Goal: Task Accomplishment & Management: Complete application form

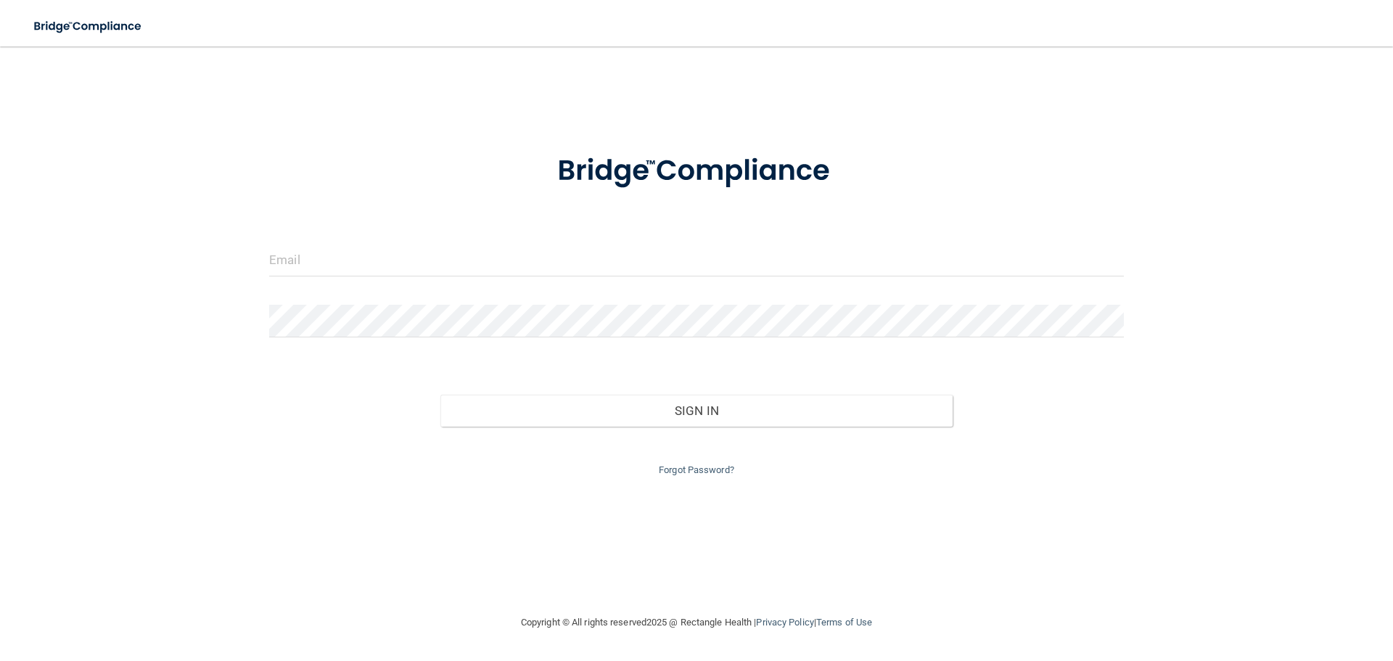
click at [714, 276] on div at bounding box center [696, 266] width 876 height 44
click at [714, 276] on input "email" at bounding box center [696, 260] width 855 height 33
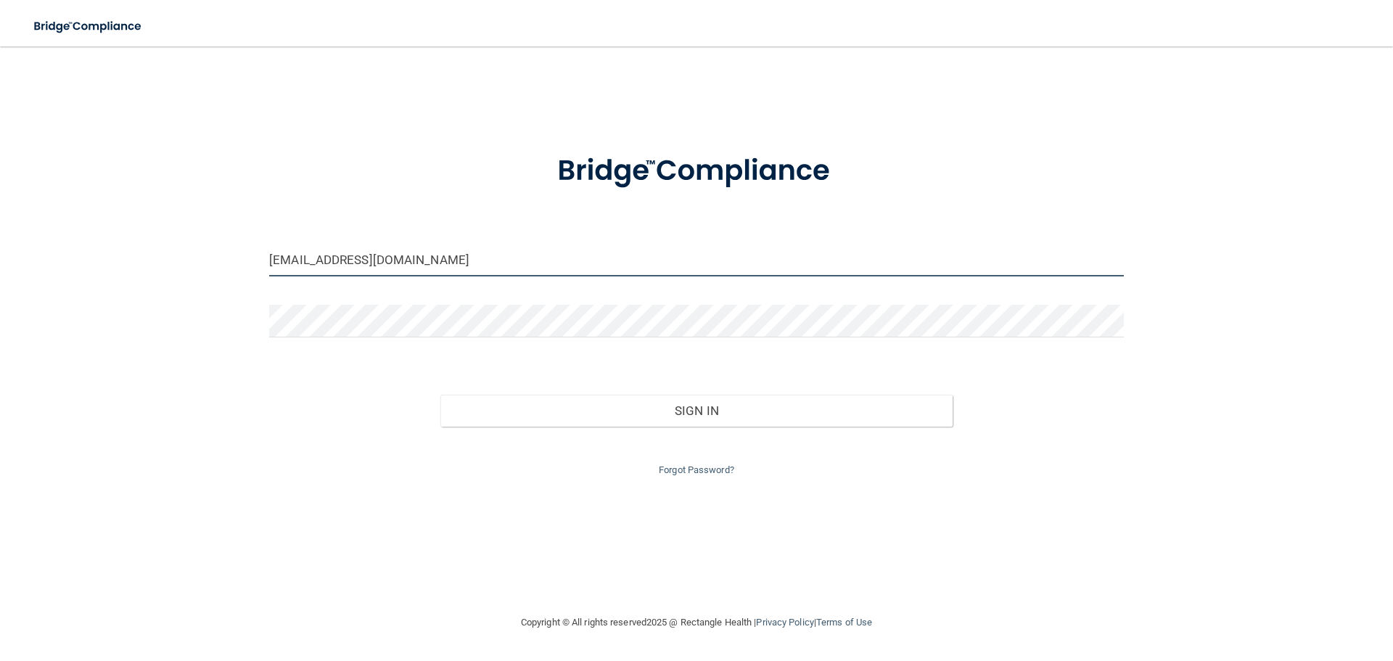
type input "[EMAIL_ADDRESS][DOMAIN_NAME]"
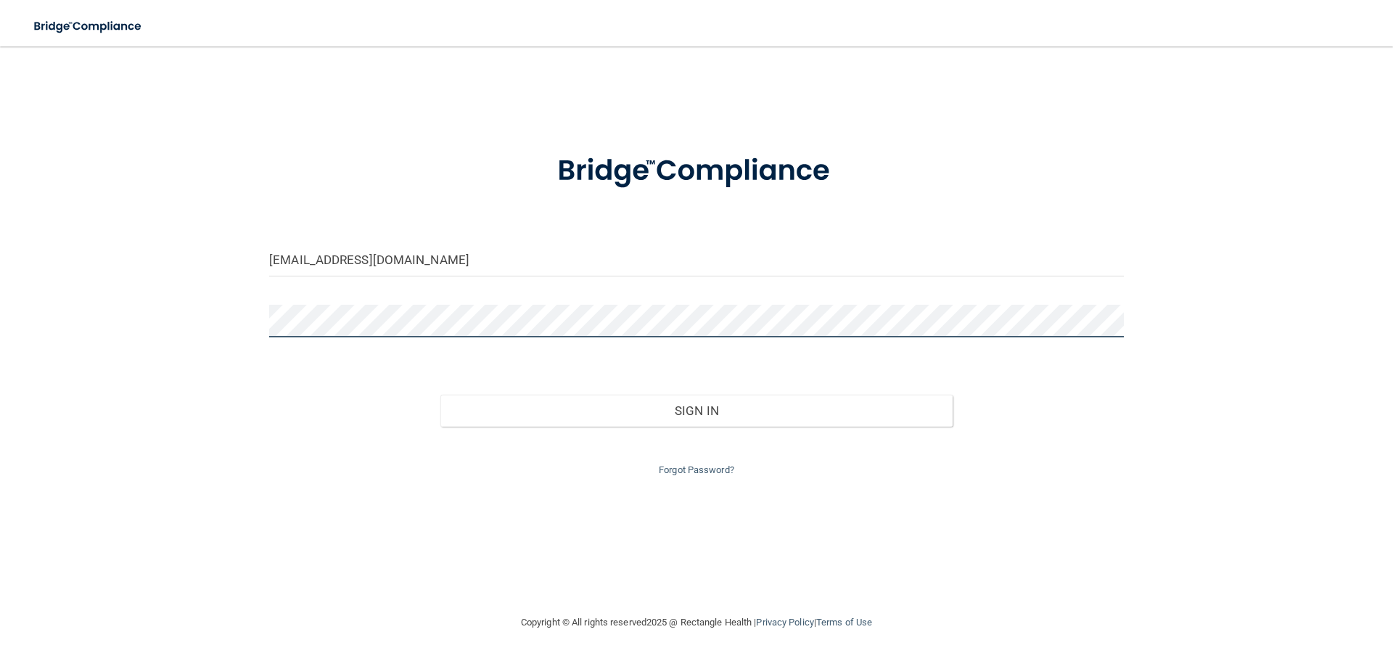
click at [440, 395] on button "Sign In" at bounding box center [696, 411] width 513 height 32
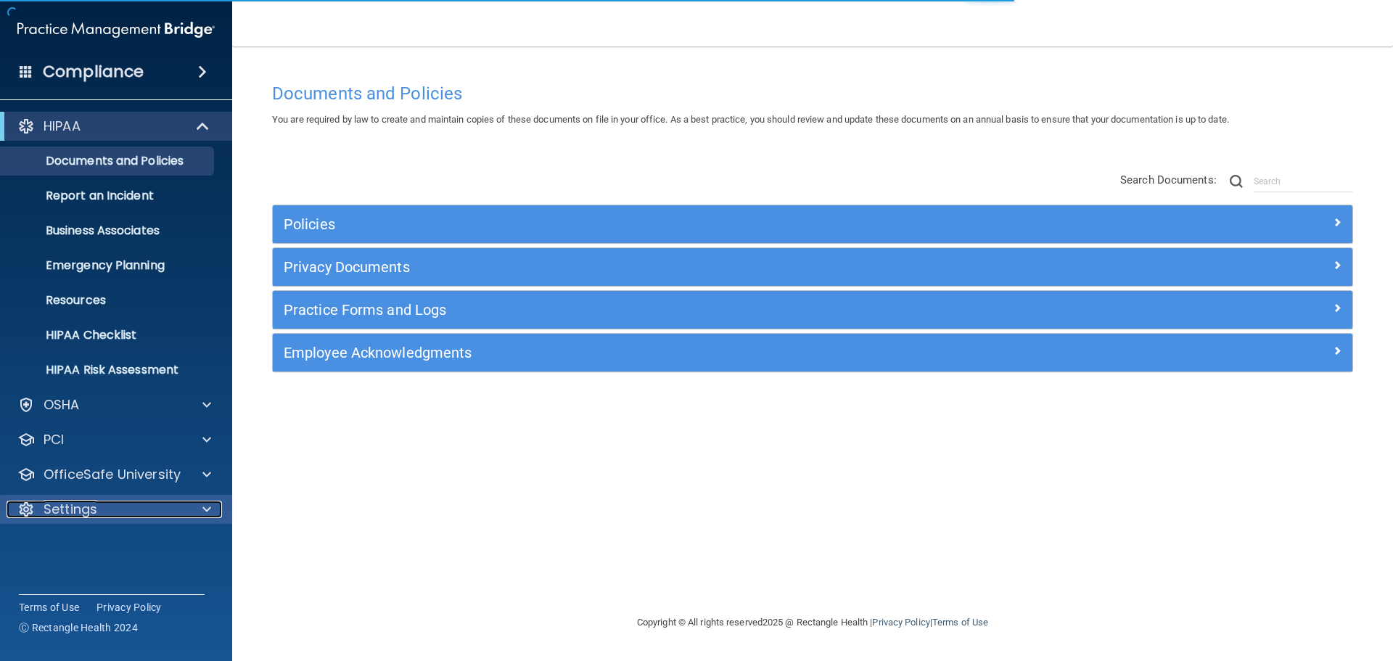
click at [170, 501] on div "Settings" at bounding box center [97, 509] width 180 height 17
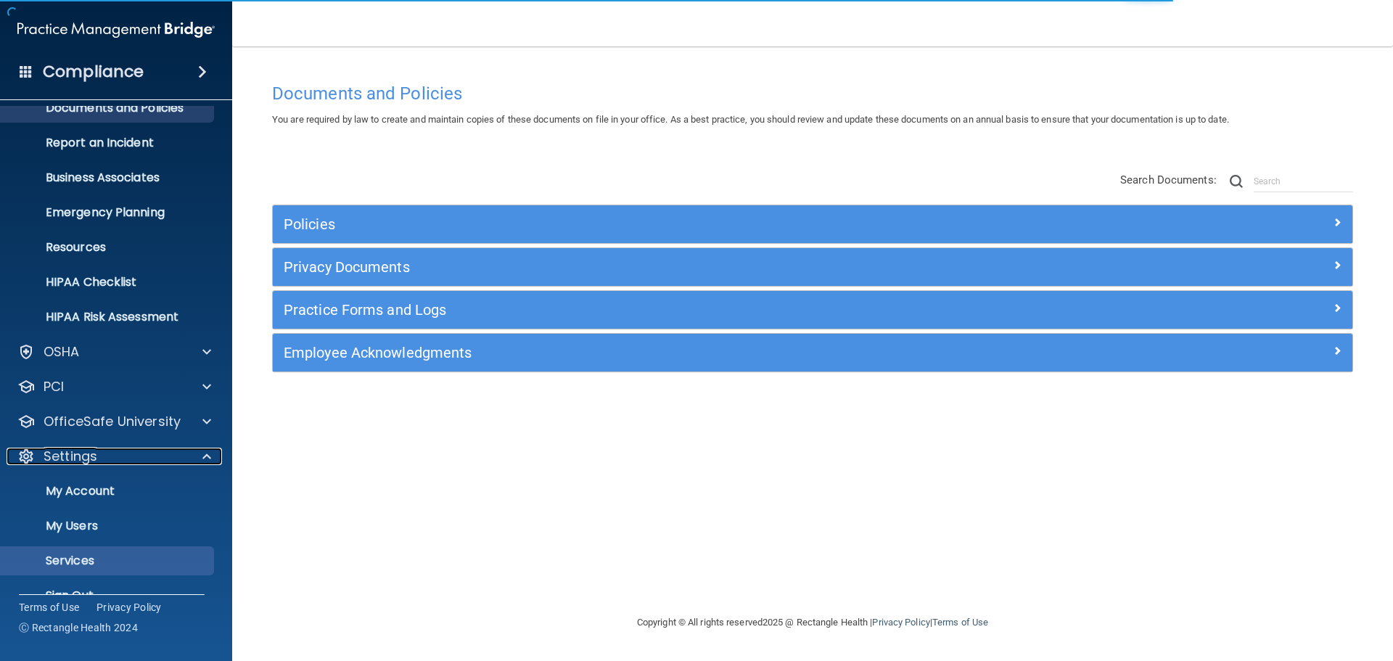
scroll to position [73, 0]
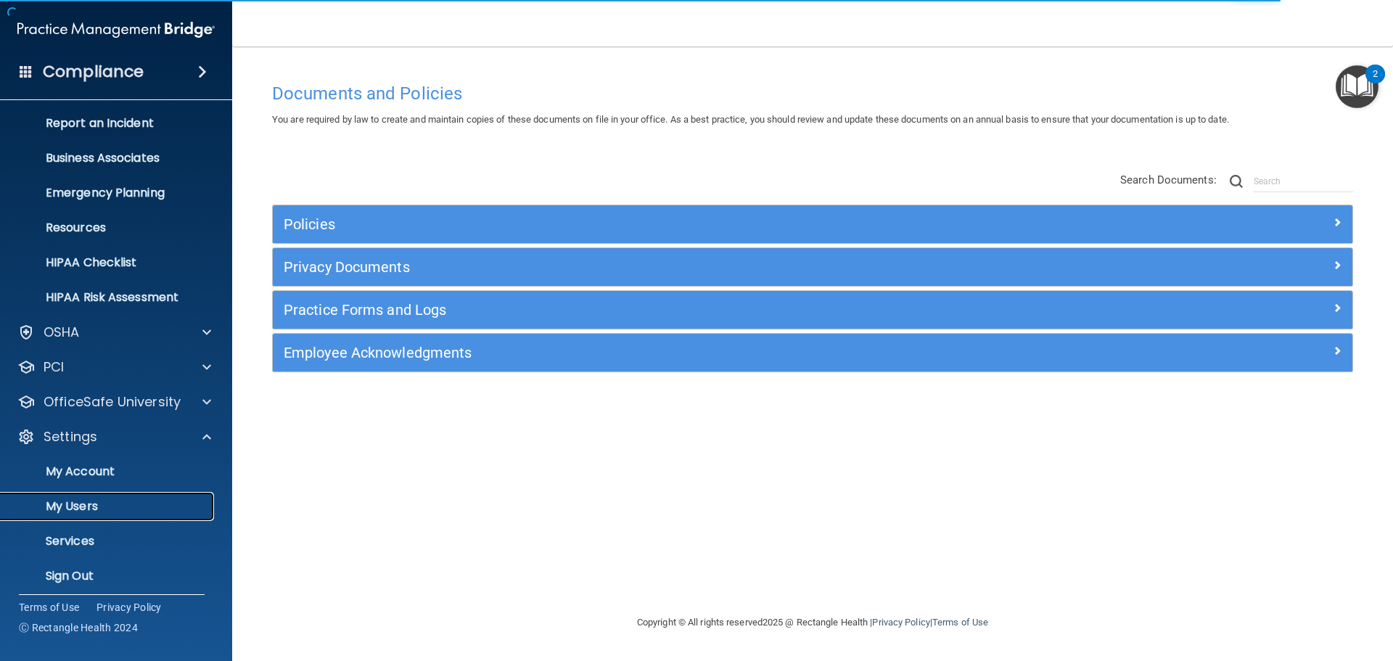
click at [137, 497] on link "My Users" at bounding box center [99, 506] width 229 height 29
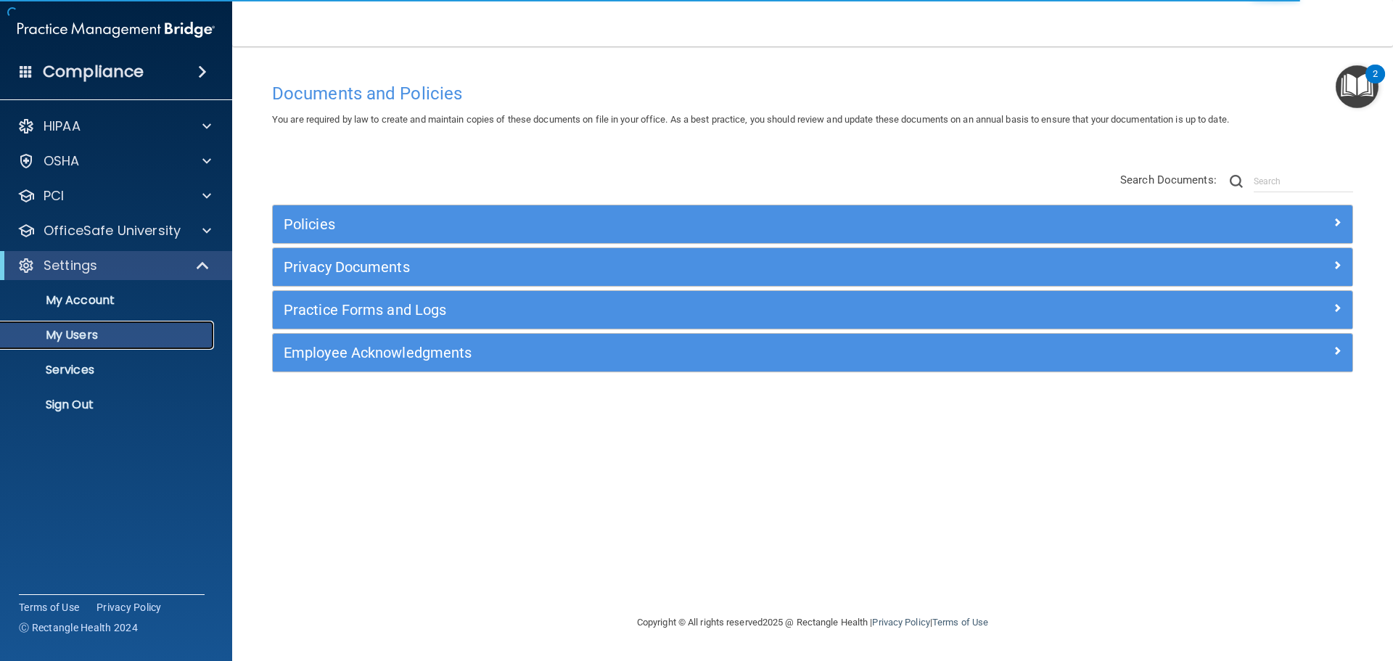
select select "20"
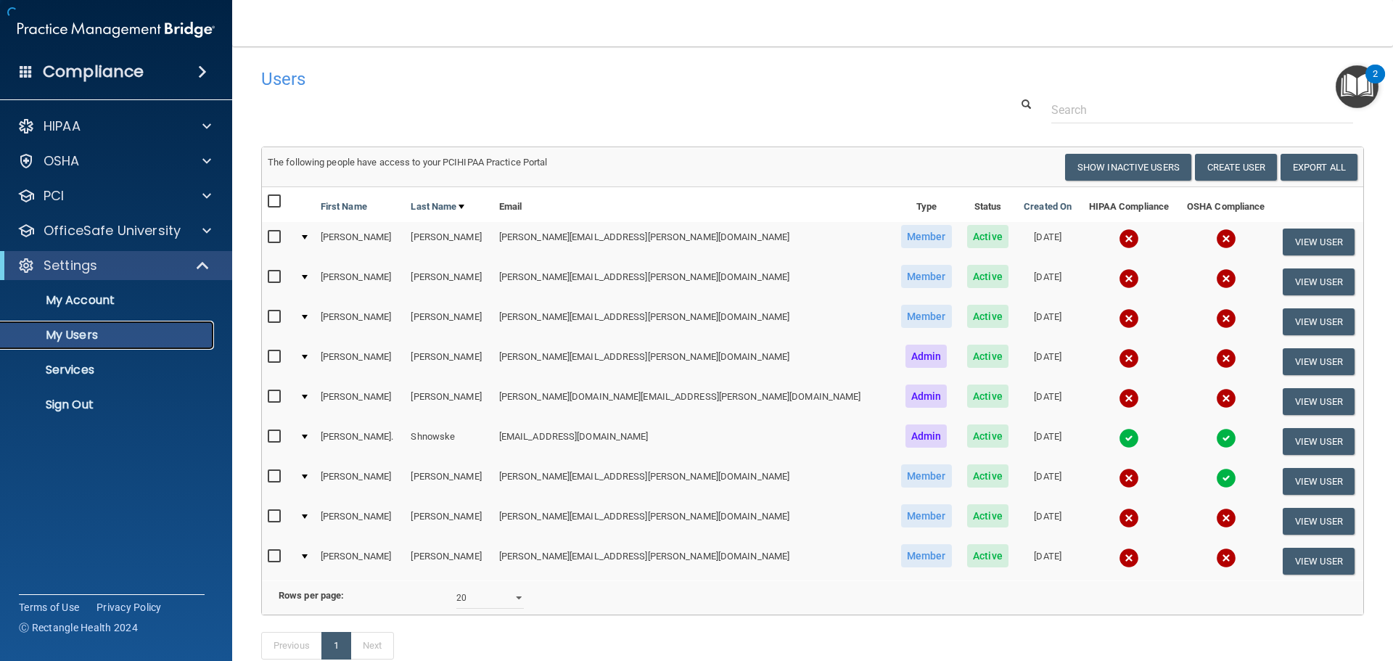
click at [67, 331] on p "My Users" at bounding box center [108, 335] width 198 height 15
click at [273, 279] on input "checkbox" at bounding box center [276, 277] width 17 height 12
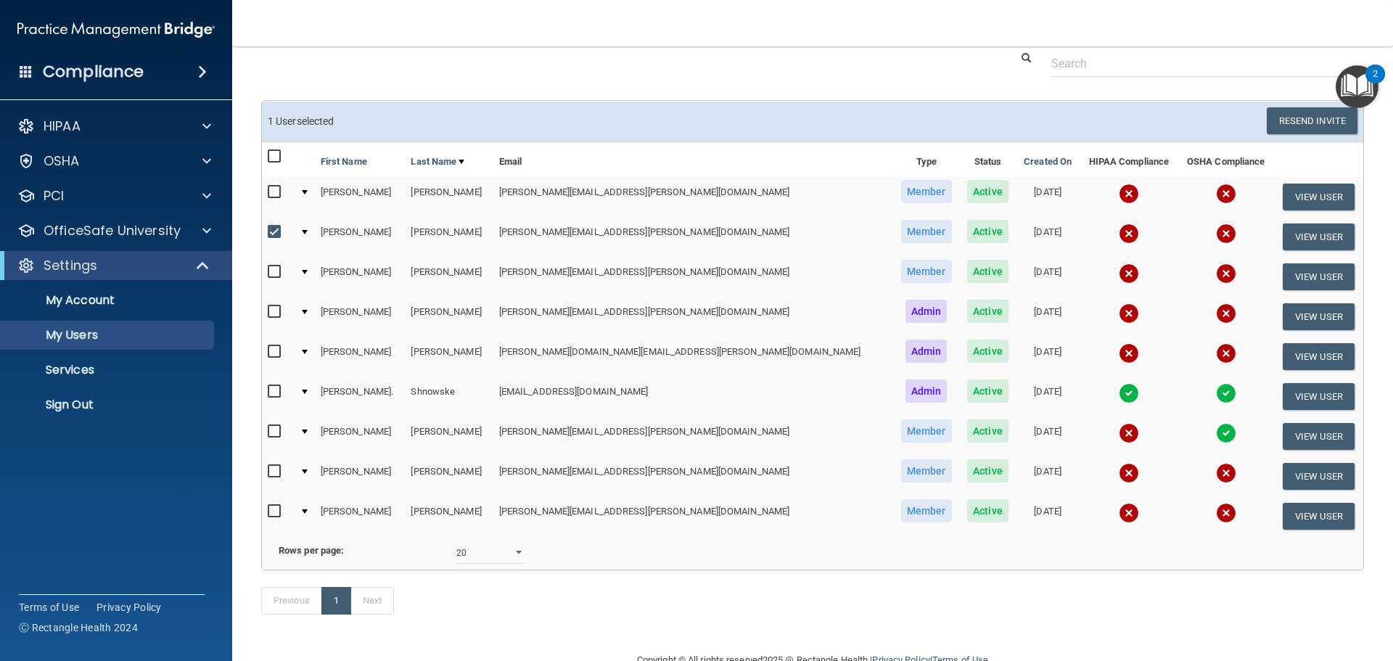
scroll to position [49, 0]
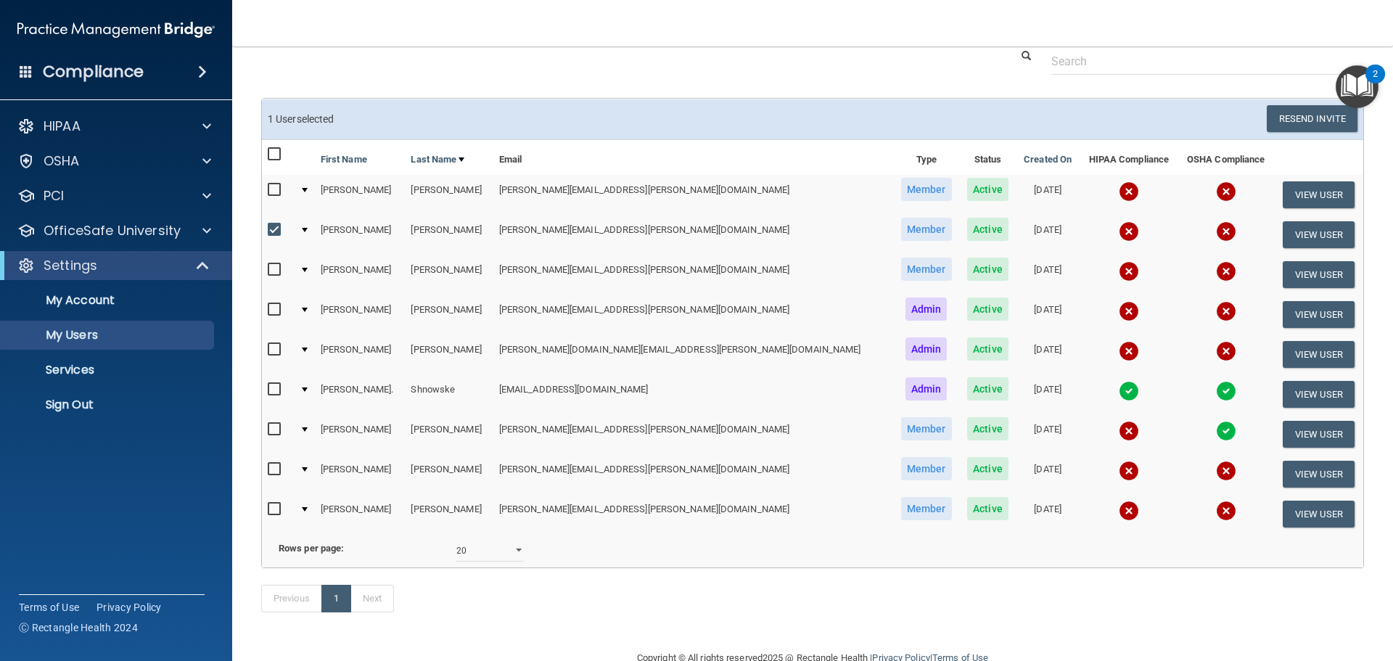
click at [276, 227] on input "checkbox" at bounding box center [276, 230] width 17 height 12
checkbox input "false"
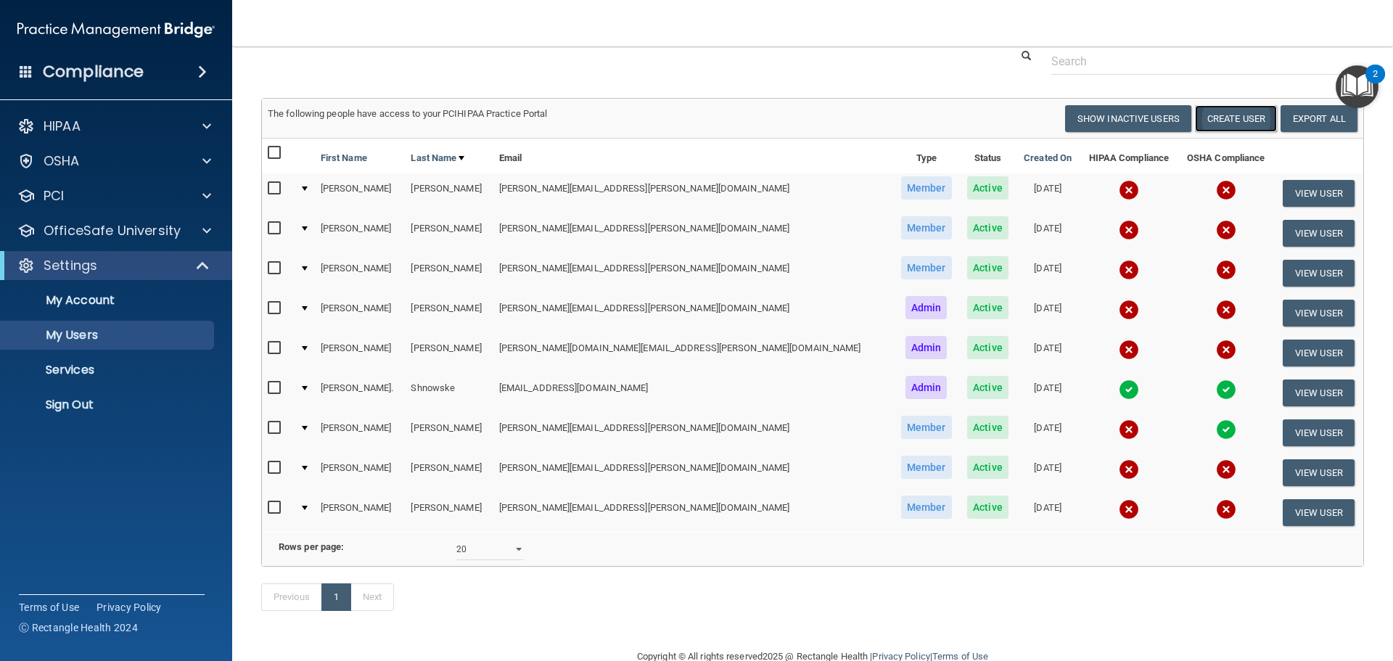
click at [1197, 118] on button "Create User" at bounding box center [1236, 118] width 82 height 27
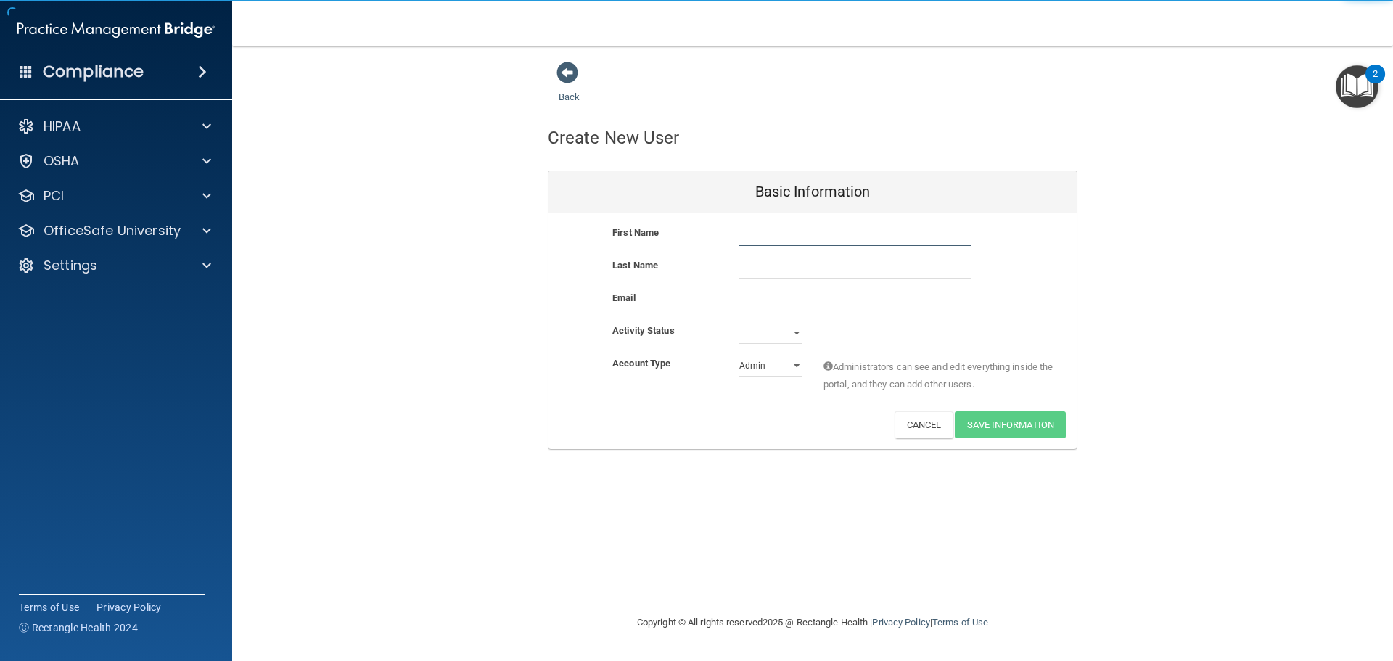
click at [767, 233] on input "text" at bounding box center [854, 235] width 231 height 22
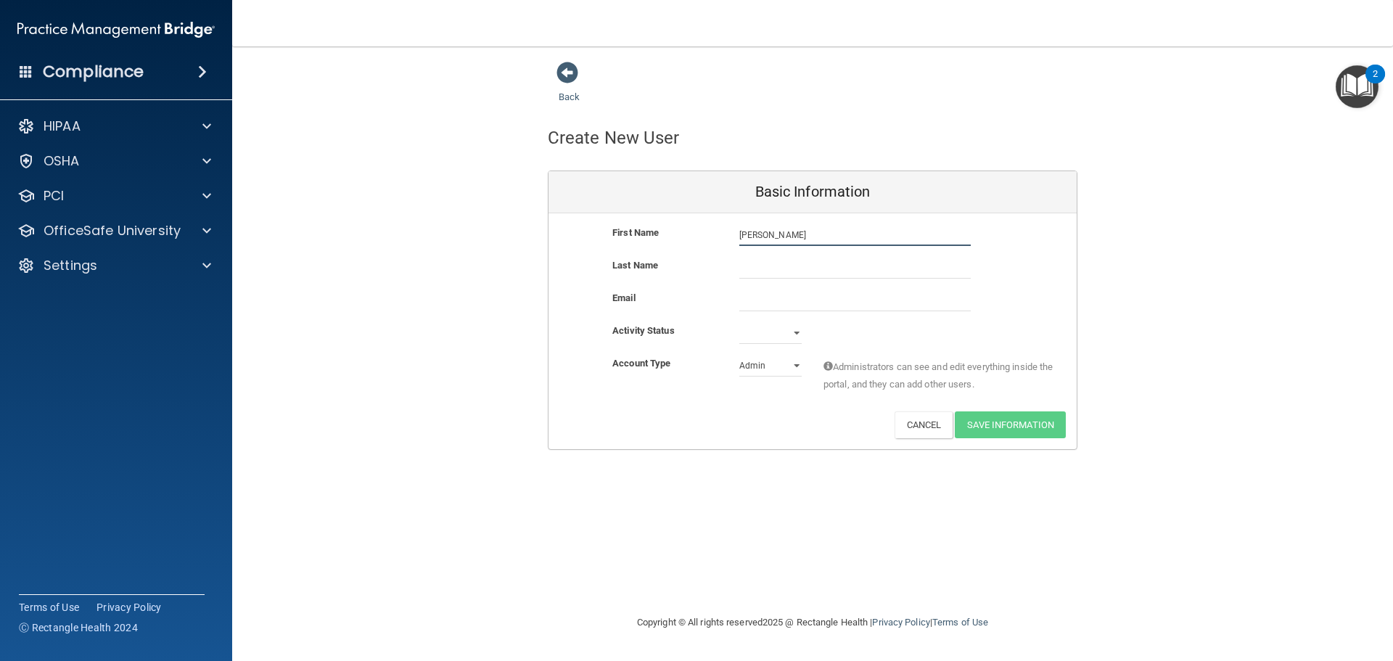
type input "[PERSON_NAME]"
click at [839, 260] on input "text" at bounding box center [854, 268] width 231 height 22
type input "Burmett"
click at [825, 306] on input "email" at bounding box center [854, 300] width 231 height 22
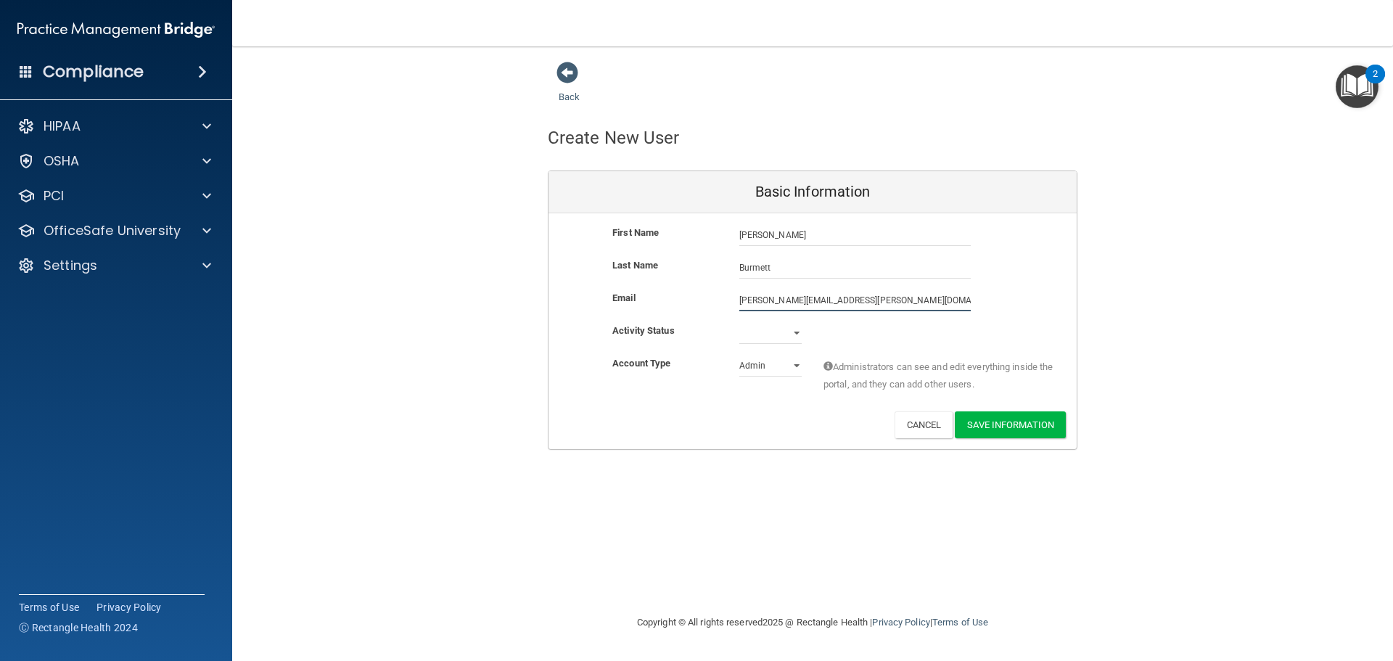
type input "[PERSON_NAME][EMAIL_ADDRESS][PERSON_NAME][DOMAIN_NAME]"
click at [780, 369] on select "Admin Member" at bounding box center [770, 366] width 62 height 22
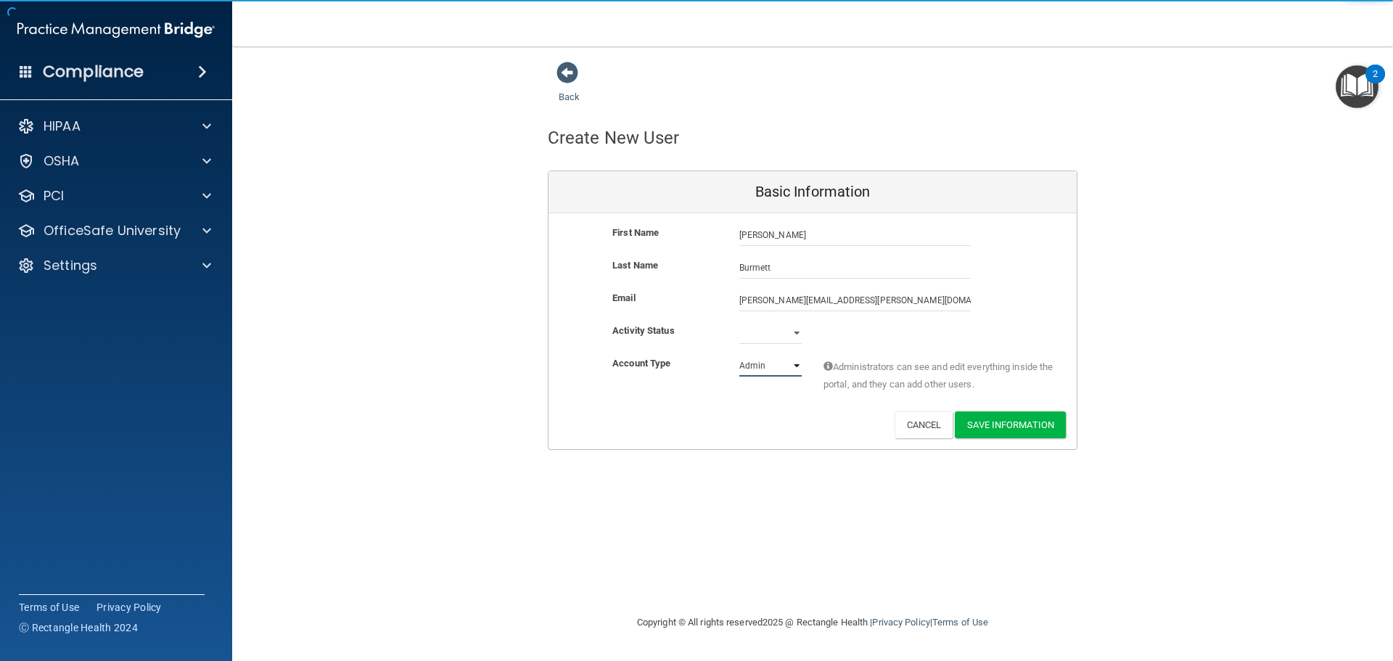
select select "practice_member"
click at [739, 355] on select "Admin Member" at bounding box center [770, 366] width 62 height 22
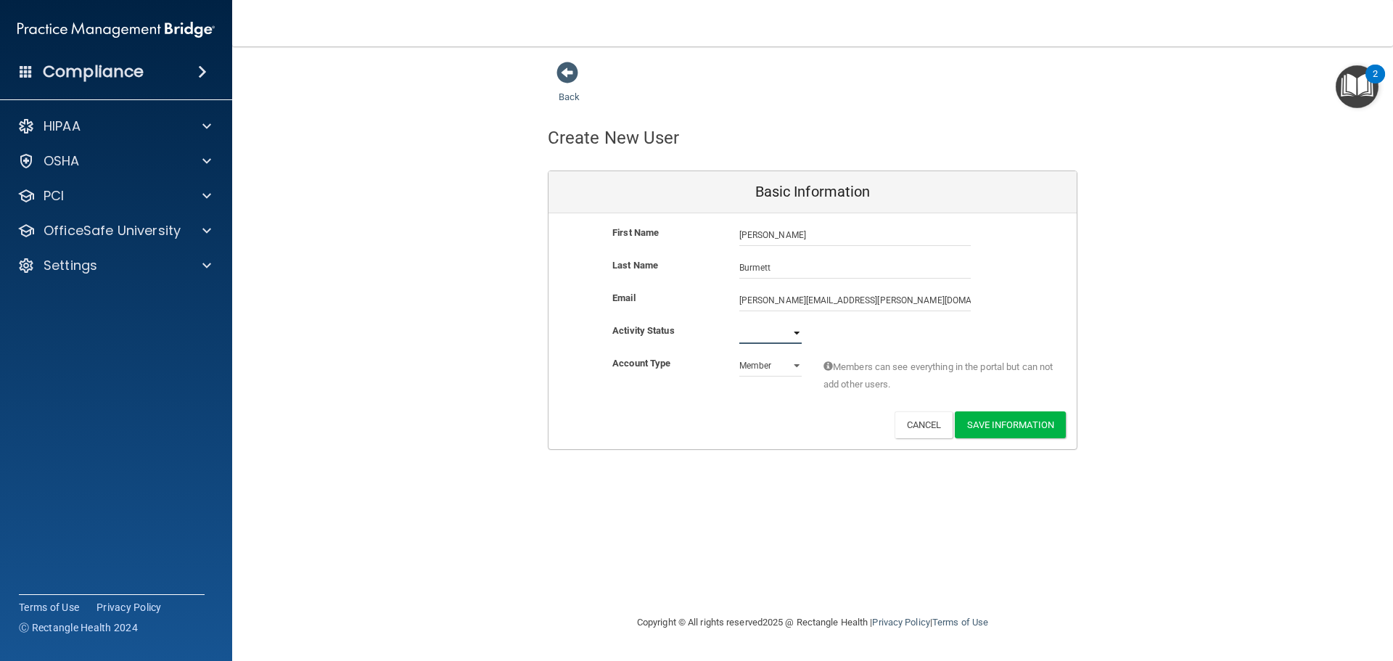
click at [798, 338] on select "Active Inactive" at bounding box center [770, 333] width 62 height 22
select select "active"
click at [739, 322] on select "Active Inactive" at bounding box center [770, 333] width 62 height 22
click at [1000, 416] on button "Save Information" at bounding box center [1010, 424] width 111 height 27
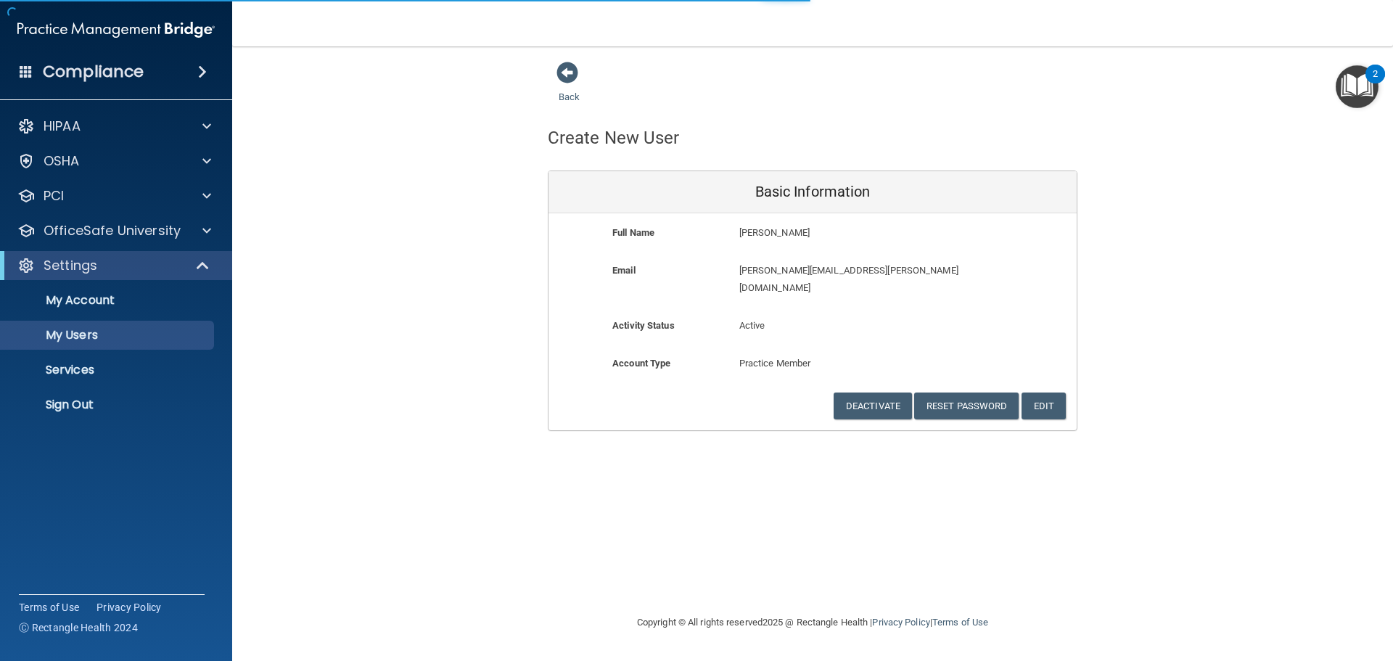
select select "20"
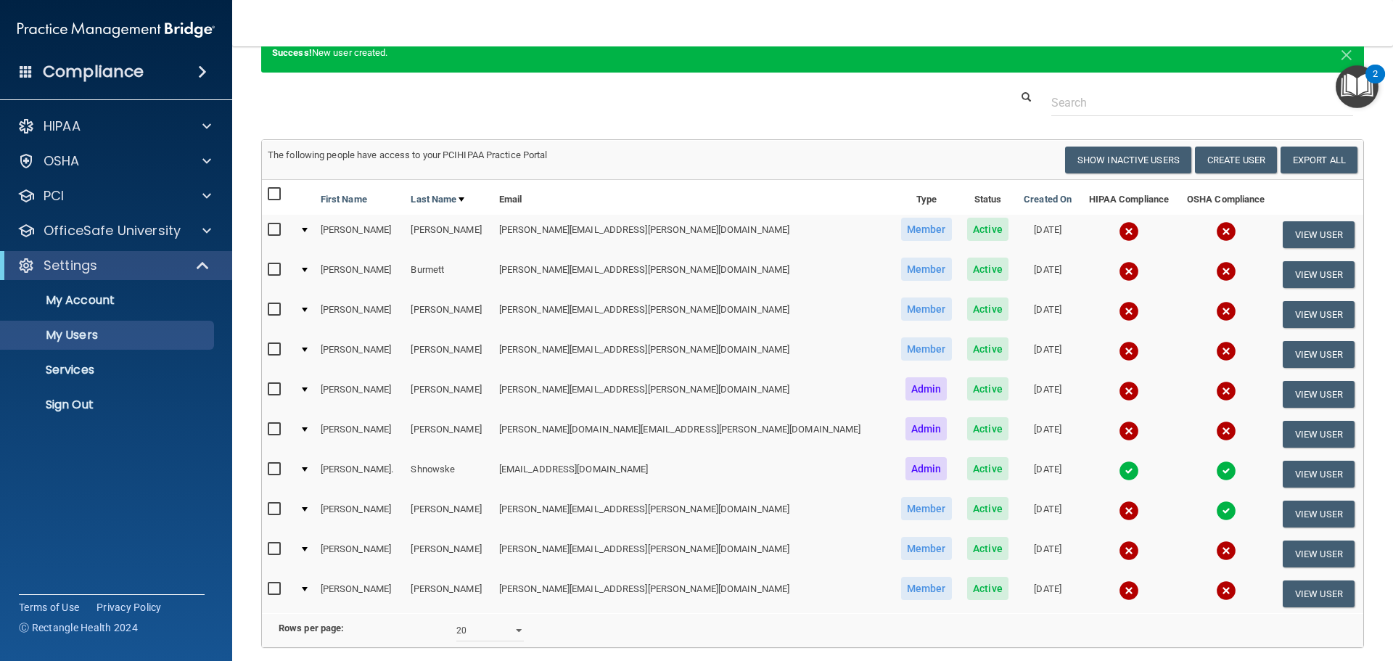
scroll to position [52, 0]
